Goal: Register for event/course

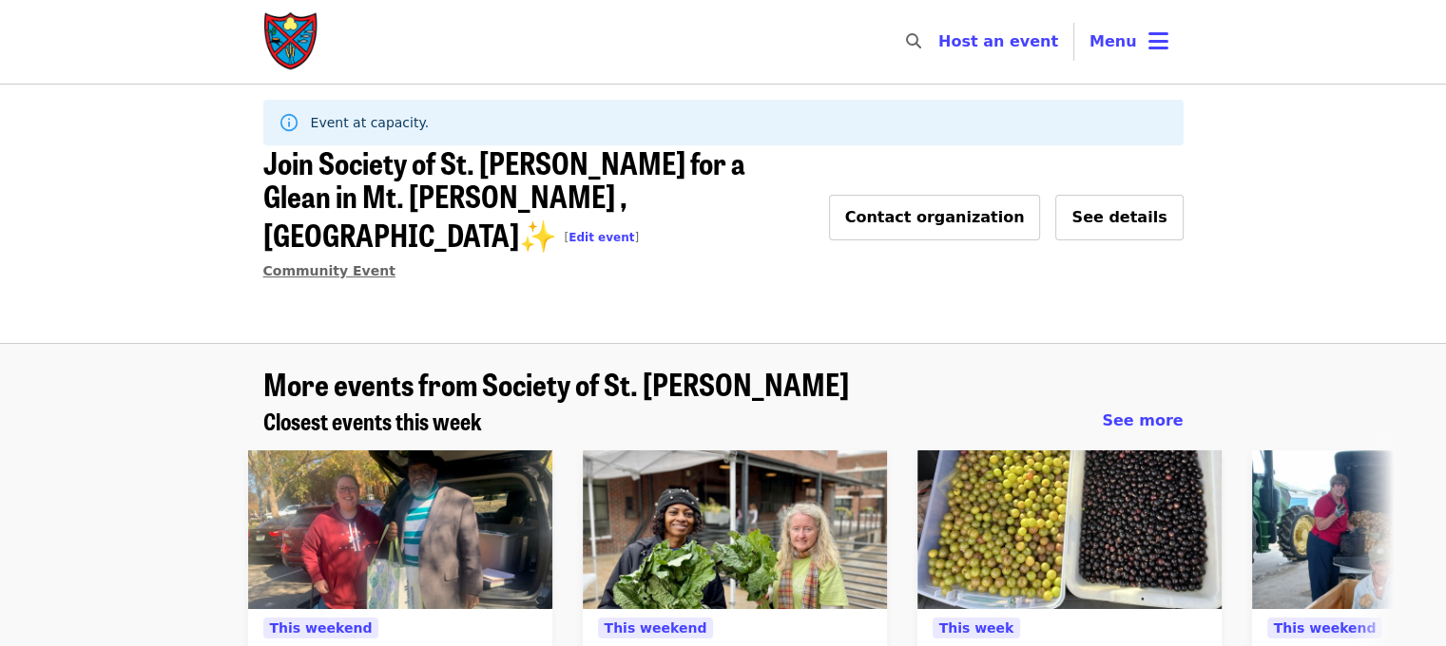
click at [346, 263] on span "Community Event" at bounding box center [329, 270] width 132 height 15
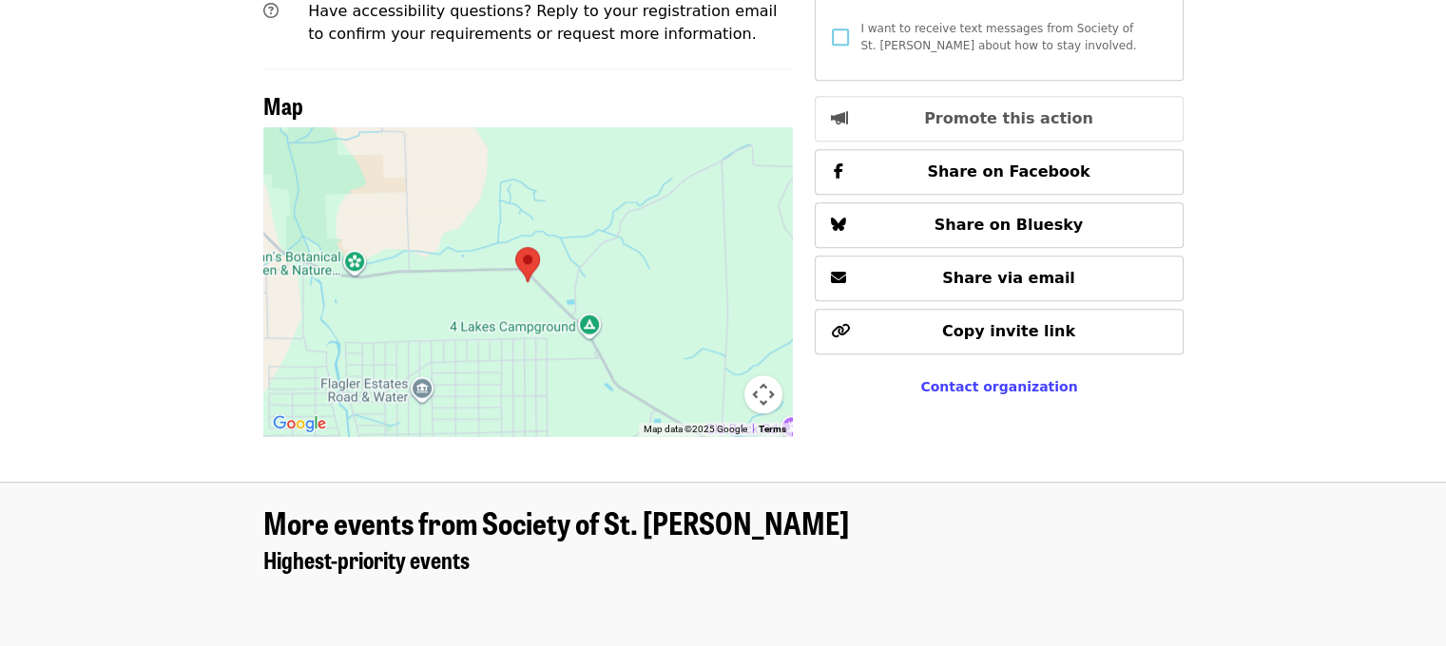
scroll to position [1331, 0]
